Goal: Information Seeking & Learning: Learn about a topic

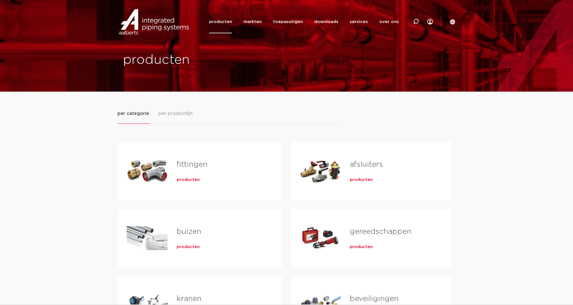
click at [182, 111] on span "per productlijn" at bounding box center [176, 113] width 34 height 7
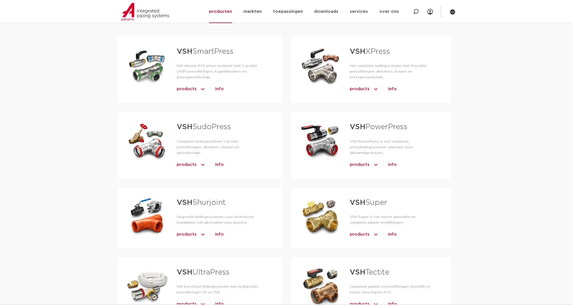
scroll to position [114, 0]
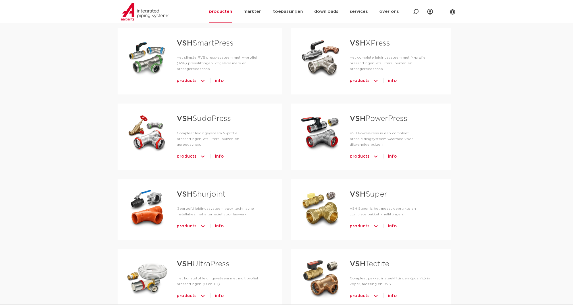
click at [215, 190] on link "VSH Shurjoint" at bounding box center [201, 193] width 49 height 7
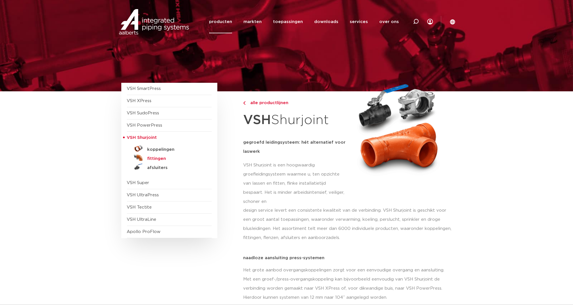
click at [159, 158] on h5 "fittingen" at bounding box center [176, 158] width 56 height 5
click at [416, 22] on icon at bounding box center [416, 22] width 6 height 6
click at [268, 17] on input "Zoeken" at bounding box center [331, 20] width 179 height 11
type input "PS1260"
click button "Zoeken" at bounding box center [0, 0] width 0 height 0
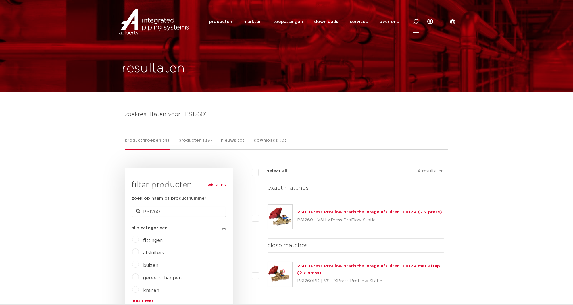
click at [413, 23] on div at bounding box center [416, 21] width 23 height 23
type input "1260"
click button "Zoeken" at bounding box center [0, 0] width 0 height 0
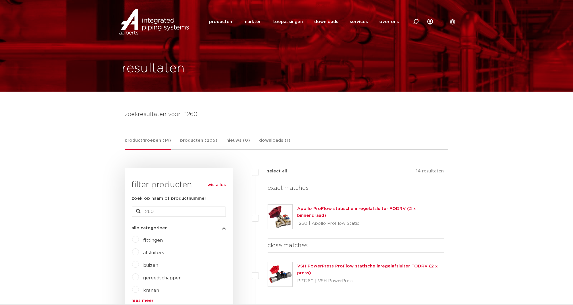
click at [328, 211] on link "Apollo ProFlow statische inregelafsluiter FODRV (2 x binnendraad)" at bounding box center [356, 211] width 119 height 11
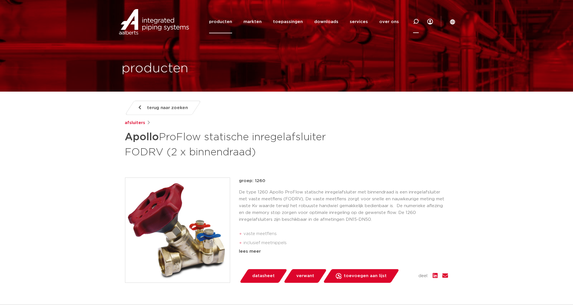
click at [415, 20] on icon at bounding box center [416, 21] width 7 height 7
type input "AFSLUITER"
click button "Zoeken" at bounding box center [0, 0] width 0 height 0
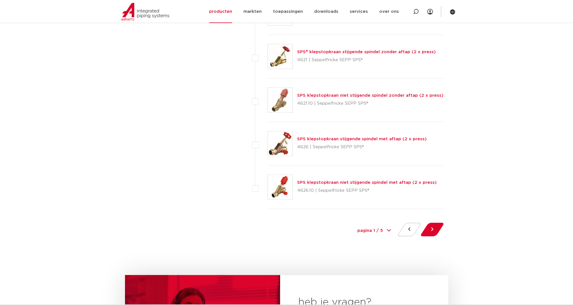
scroll to position [2691, 0]
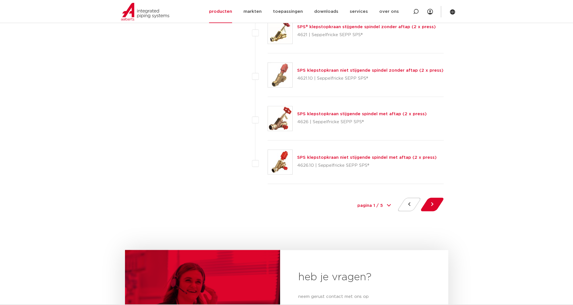
click at [388, 199] on div "pagina 1 / 5 1 2 3 4 5" at bounding box center [374, 205] width 43 height 13
click at [378, 199] on select "pagina 1 / 5 1 2 3 4 5" at bounding box center [374, 205] width 43 height 13
select select "2"
click at [353, 199] on select "pagina 1 / 5 1 2 3 4 5" at bounding box center [374, 205] width 43 height 13
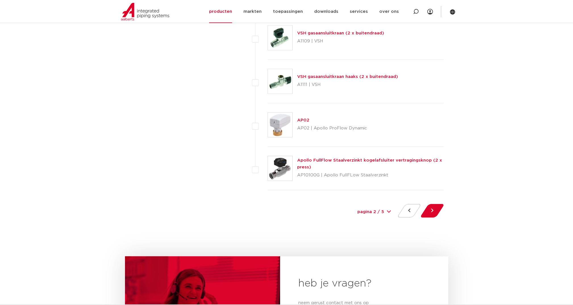
scroll to position [2729, 0]
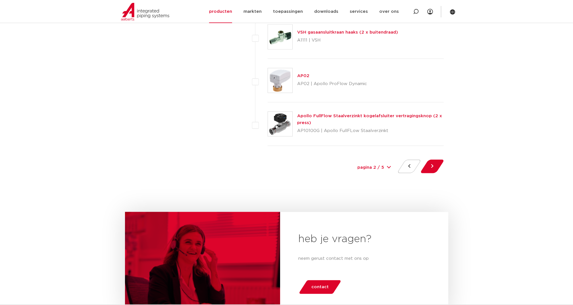
click at [389, 161] on div "pagina 2 / 5 1 2 3 4 5" at bounding box center [374, 167] width 43 height 13
click at [388, 161] on div "pagina 2 / 5 1 2 3 4 5" at bounding box center [374, 167] width 43 height 13
click at [383, 161] on select "pagina 2 / 5 1 2 3 4 5" at bounding box center [374, 167] width 43 height 13
select select "3"
click at [353, 161] on select "pagina 2 / 5 1 2 3 4 5" at bounding box center [374, 167] width 43 height 13
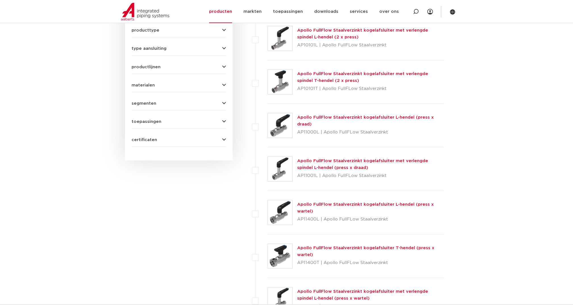
scroll to position [341, 0]
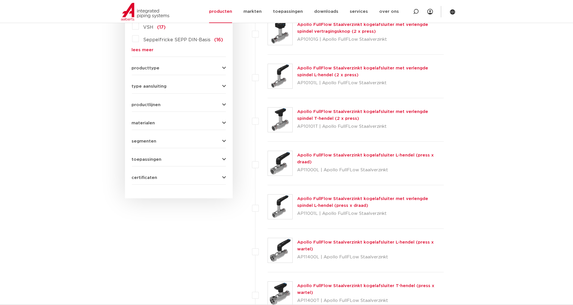
click at [309, 153] on link "Apollo FullFlow Staalverzinkt kogelafsluiter L-hendel (press x draad)" at bounding box center [365, 158] width 137 height 11
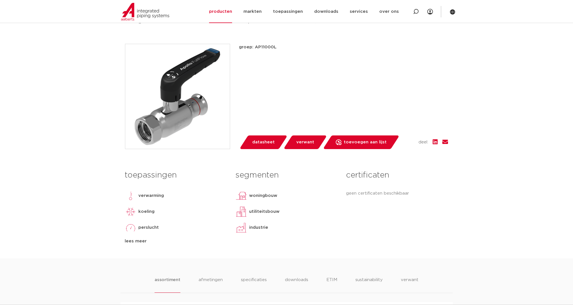
scroll to position [114, 0]
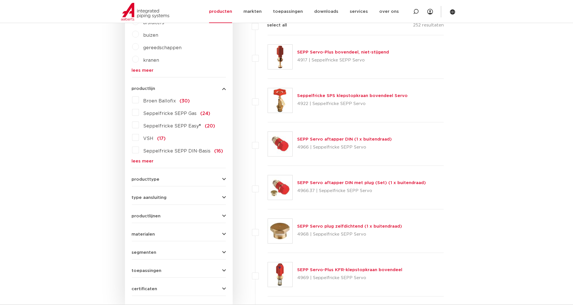
scroll to position [227, 0]
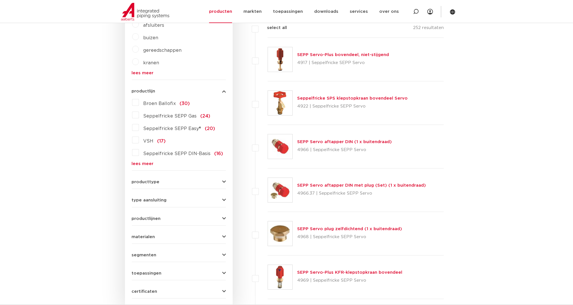
click at [146, 163] on link "lees meer" at bounding box center [179, 163] width 94 height 4
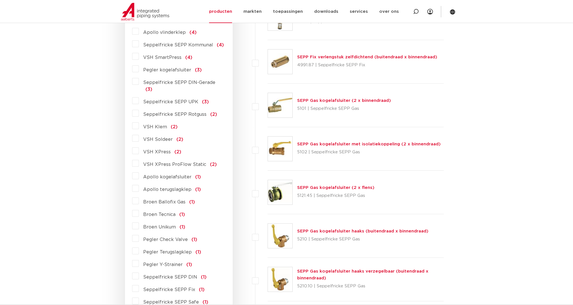
scroll to position [493, 0]
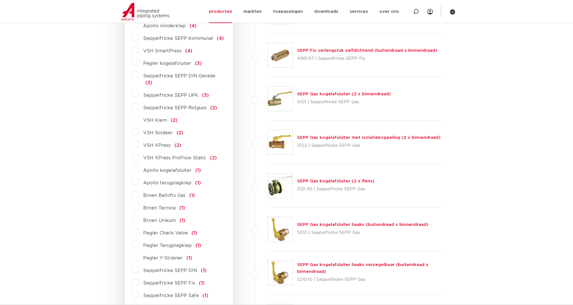
click at [139, 165] on label "Apollo kogelafsluiter (1)" at bounding box center [170, 169] width 62 height 9
click at [0, 0] on input "Apollo kogelafsluiter (1)" at bounding box center [0, 0] width 0 height 0
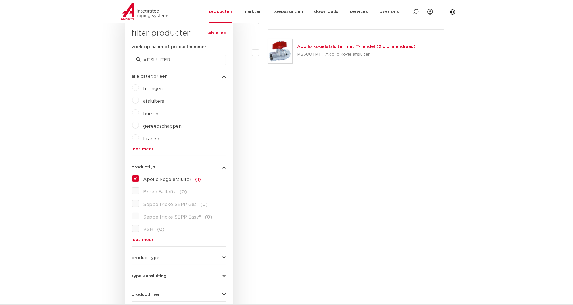
scroll to position [151, 0]
click at [141, 240] on link "lees meer" at bounding box center [179, 240] width 94 height 4
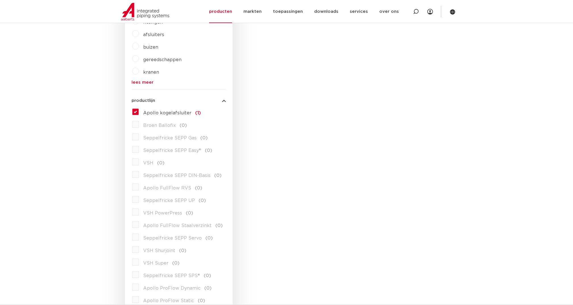
scroll to position [189, 0]
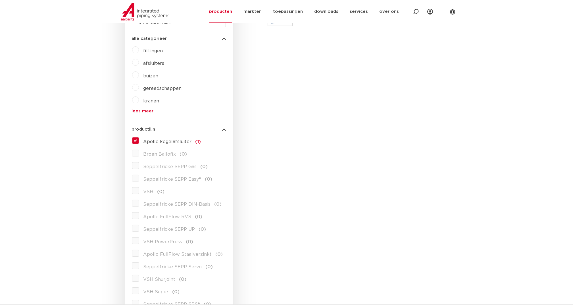
click at [139, 141] on label "Apollo kogelafsluiter (1)" at bounding box center [170, 140] width 62 height 9
click at [0, 0] on input "Apollo kogelafsluiter (1)" at bounding box center [0, 0] width 0 height 0
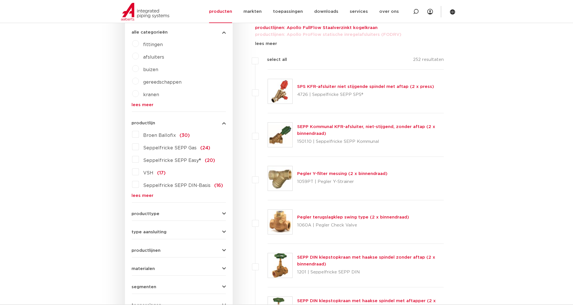
scroll to position [226, 0]
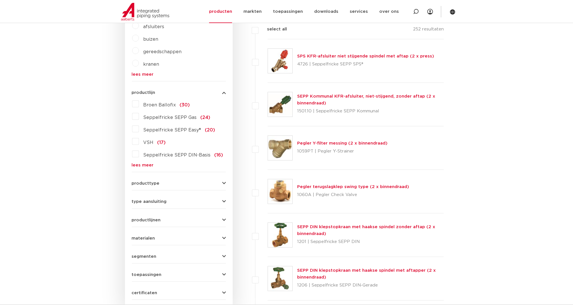
click at [144, 165] on link "lees meer" at bounding box center [179, 165] width 94 height 4
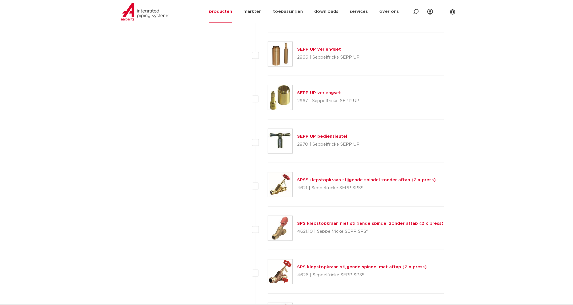
scroll to position [2690, 0]
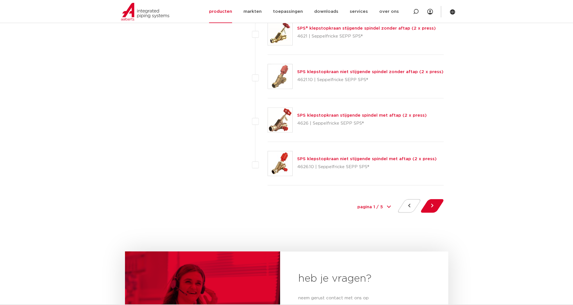
click at [388, 201] on div "pagina 1 / 5 1 2 3 4 5" at bounding box center [374, 207] width 43 height 13
click at [376, 202] on select "pagina 1 / 5 1 2 3 4 5" at bounding box center [374, 207] width 43 height 13
select select "3"
click at [353, 201] on select "pagina 1 / 5 1 2 3 4 5" at bounding box center [374, 207] width 43 height 13
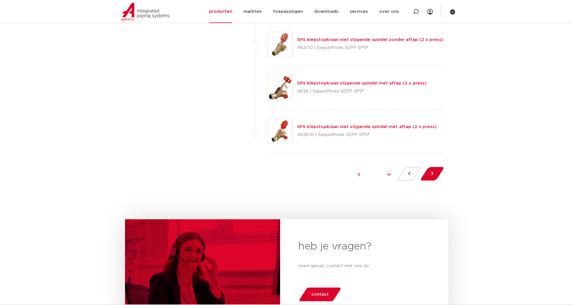
scroll to position [2728, 0]
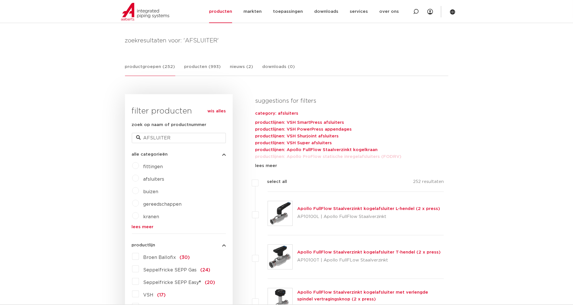
scroll to position [64, 0]
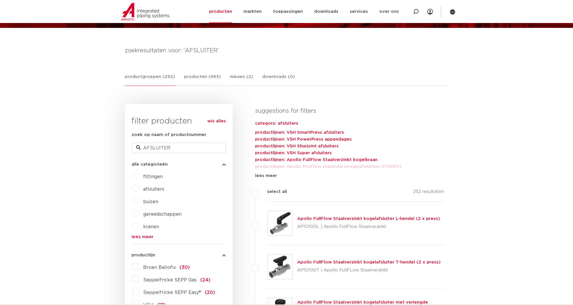
click at [329, 218] on link "Apollo FullFlow Staalverzinkt kogelafsluiter L-hendel (2 x press)" at bounding box center [368, 218] width 143 height 4
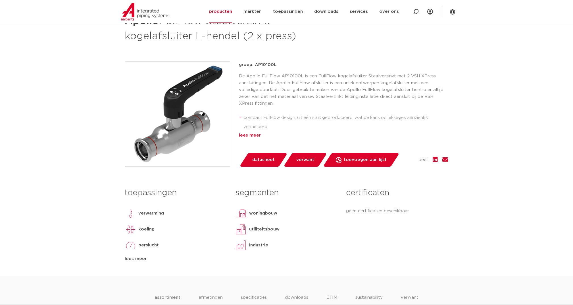
scroll to position [152, 0]
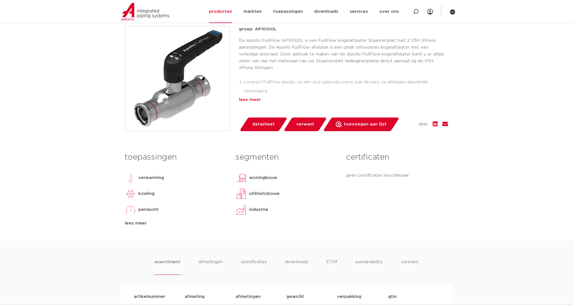
click at [245, 98] on div "lees meer" at bounding box center [343, 99] width 209 height 7
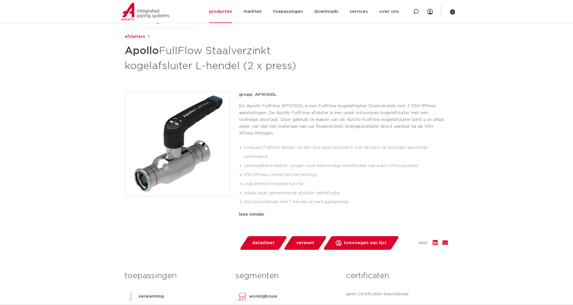
scroll to position [38, 0]
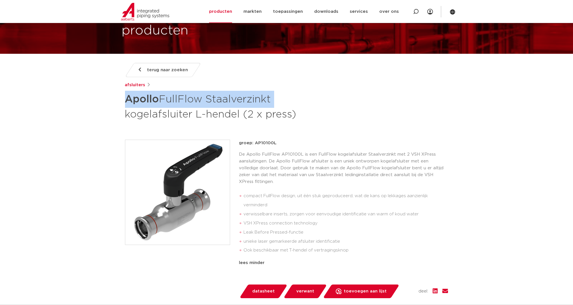
drag, startPoint x: 126, startPoint y: 98, endPoint x: 278, endPoint y: 96, distance: 151.6
click at [278, 96] on h1 "Apollo FullFlow Staalverzinkt kogelafsluiter L-hendel (2 x press)" at bounding box center [232, 106] width 214 height 31
drag, startPoint x: 278, startPoint y: 96, endPoint x: 239, endPoint y: 99, distance: 39.3
copy h1 "Apollo FullFlow Staalverzinkt"
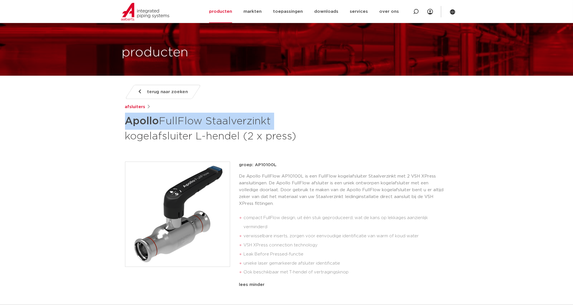
scroll to position [0, 0]
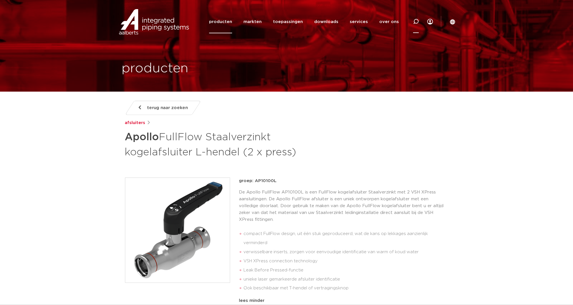
click at [416, 23] on icon at bounding box center [416, 21] width 7 height 7
paste input "Apollo FullFlow Staalverzinkt"
type input "Apollo FullFlow Staalverzinkt"
click button "Zoeken" at bounding box center [0, 0] width 0 height 0
